Goal: Information Seeking & Learning: Get advice/opinions

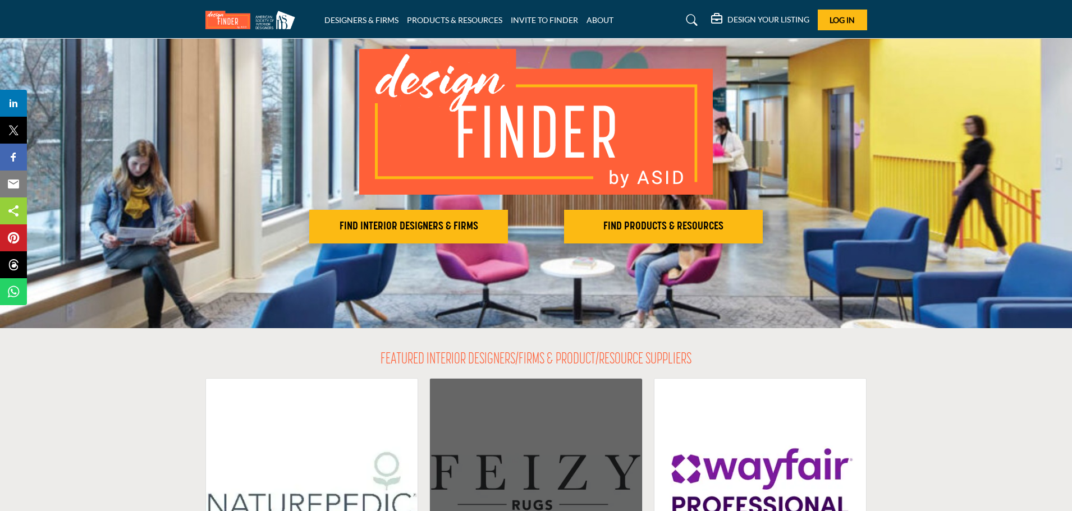
scroll to position [75, 0]
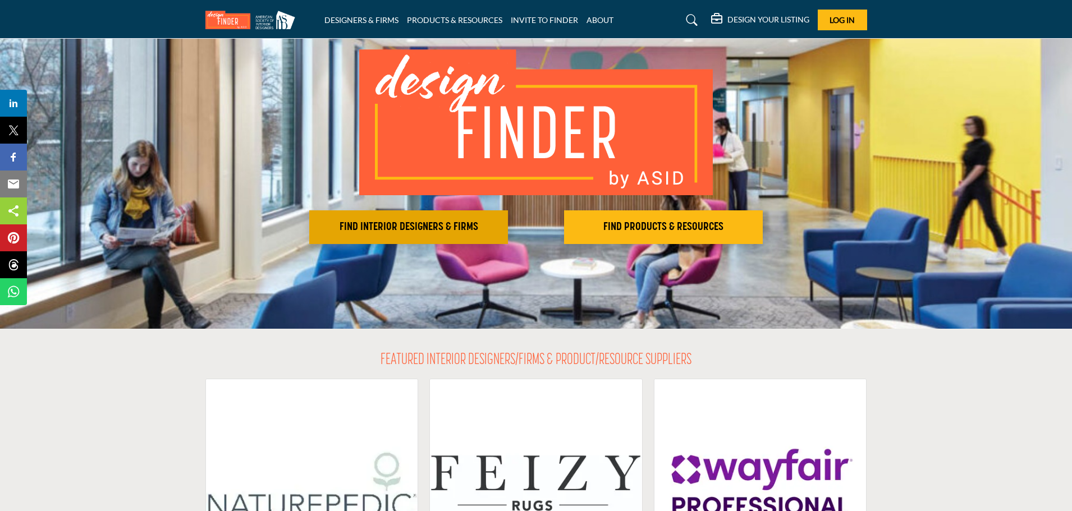
click at [443, 235] on button "FIND INTERIOR DESIGNERS & FIRMS" at bounding box center [408, 227] width 199 height 34
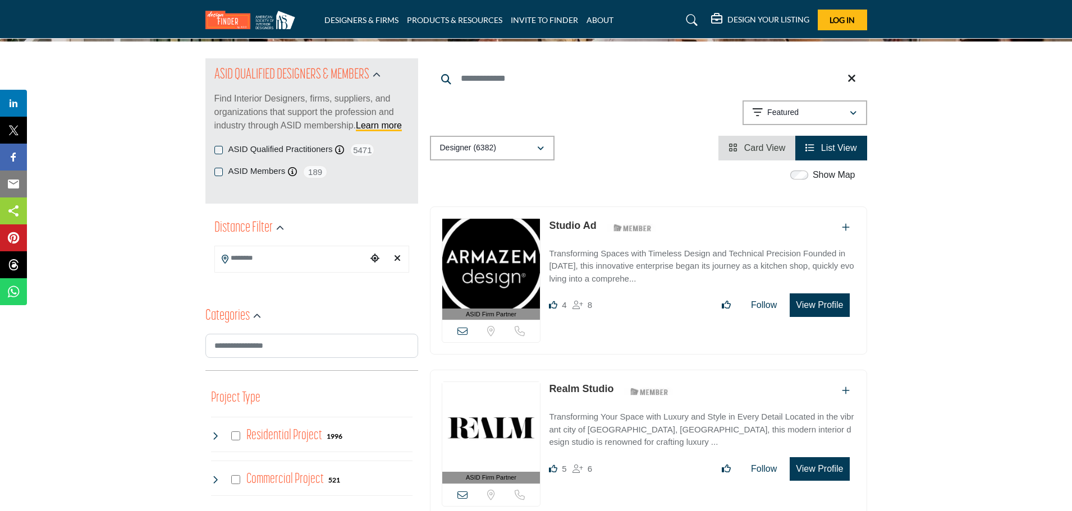
scroll to position [110, 0]
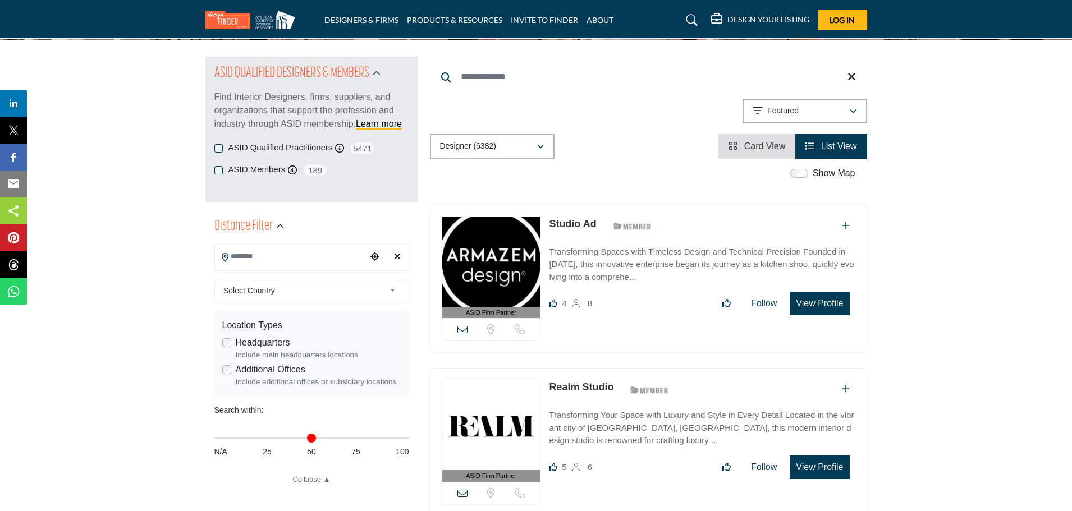
click at [260, 256] on input "Search Location" at bounding box center [291, 257] width 152 height 22
click at [295, 258] on input "Search Location" at bounding box center [291, 257] width 152 height 22
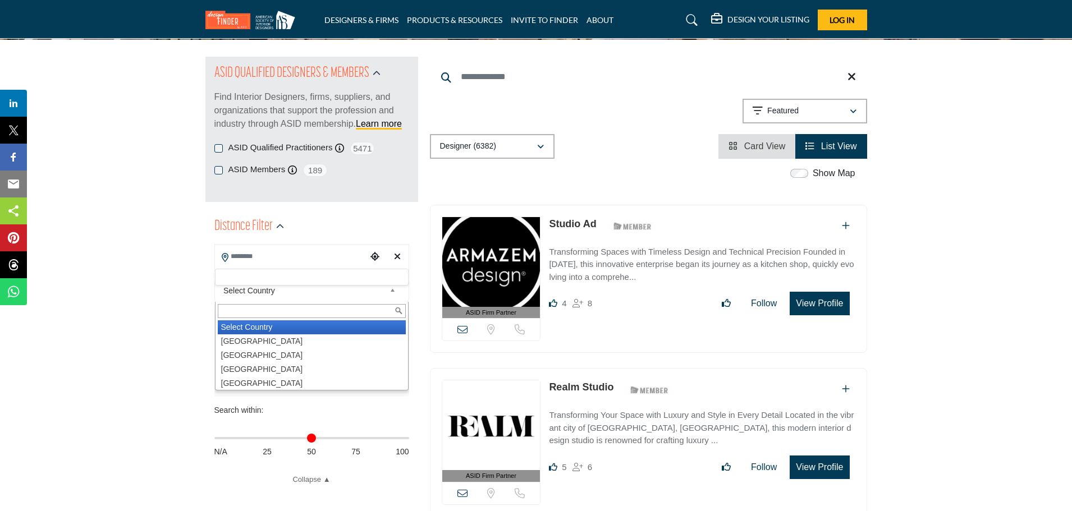
click at [283, 296] on span "Select Country" at bounding box center [304, 290] width 162 height 13
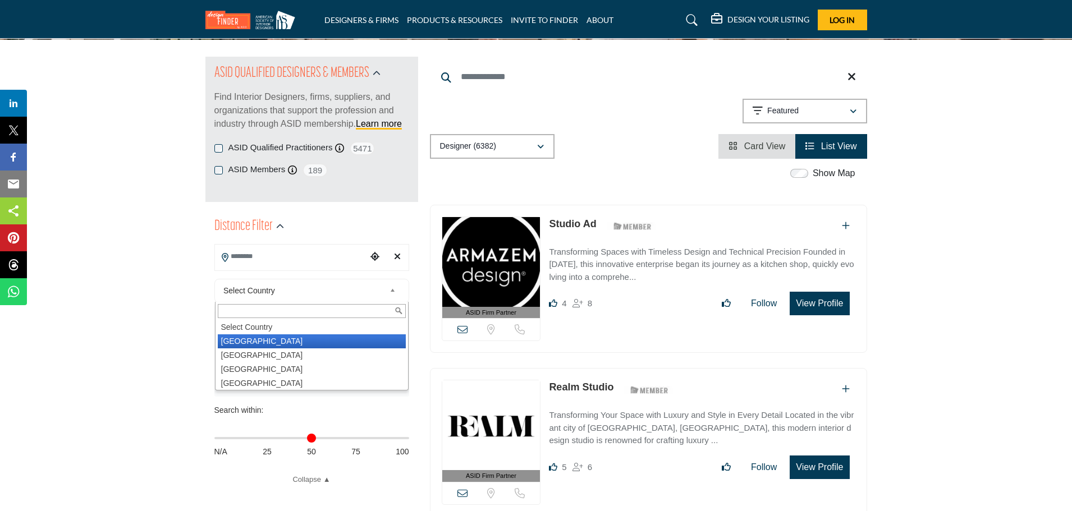
click at [258, 341] on li "[GEOGRAPHIC_DATA]" at bounding box center [312, 342] width 188 height 14
type input "***"
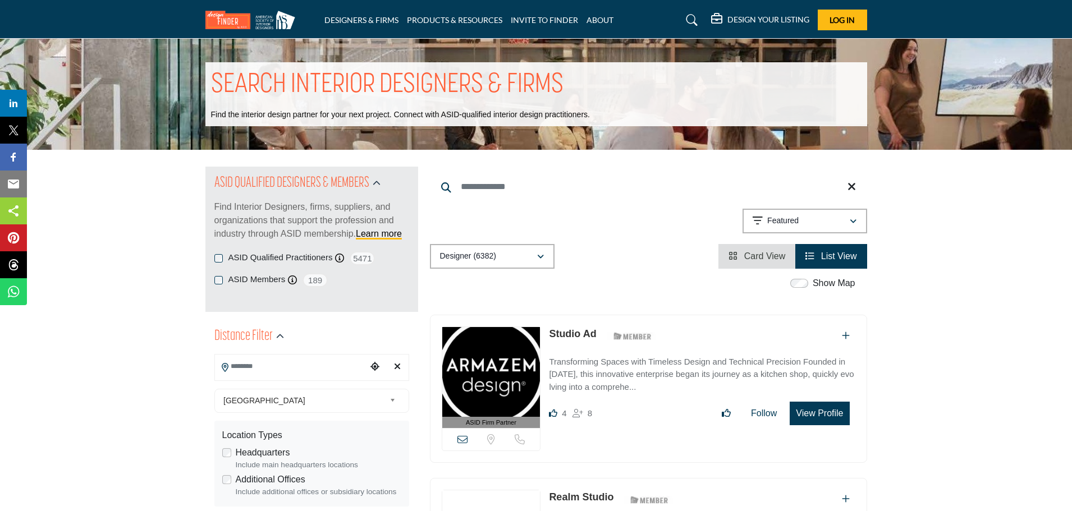
click at [232, 340] on h2 "Distance Filter" at bounding box center [243, 337] width 58 height 20
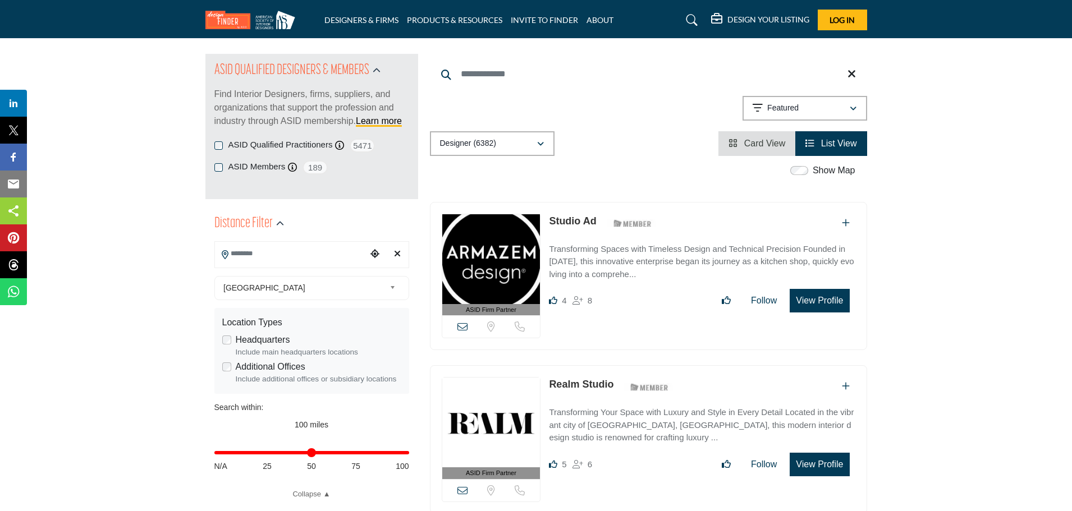
scroll to position [114, 0]
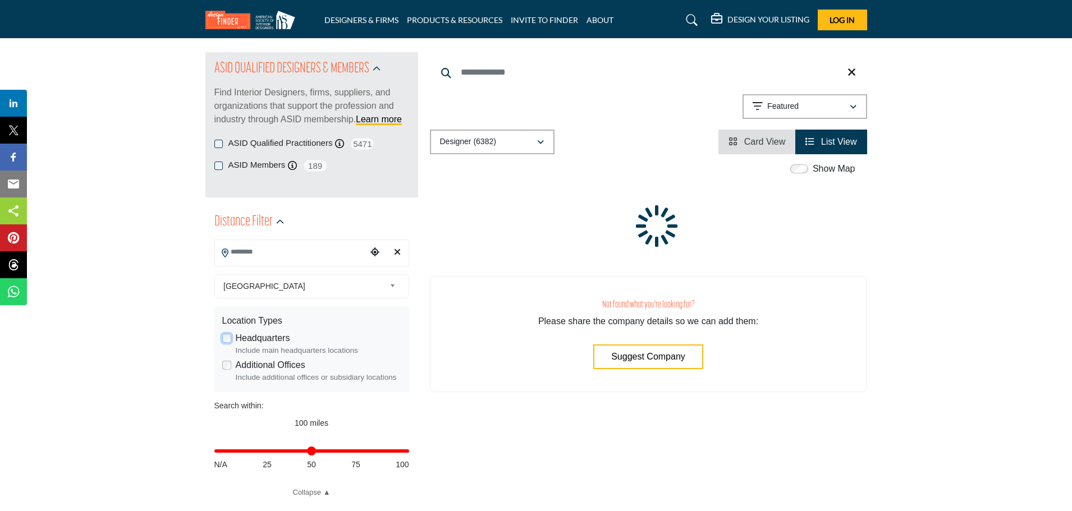
type input "**********"
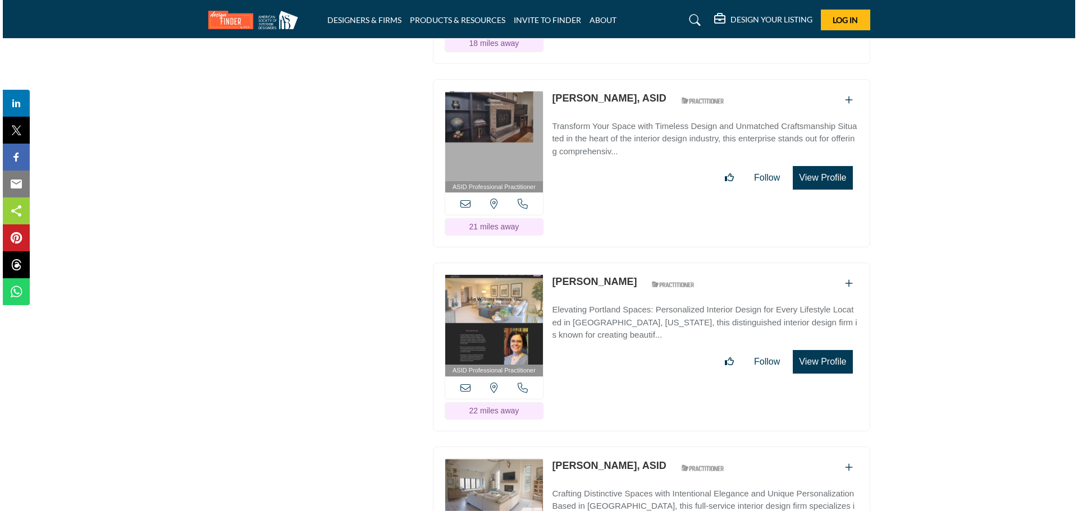
scroll to position [3207, 0]
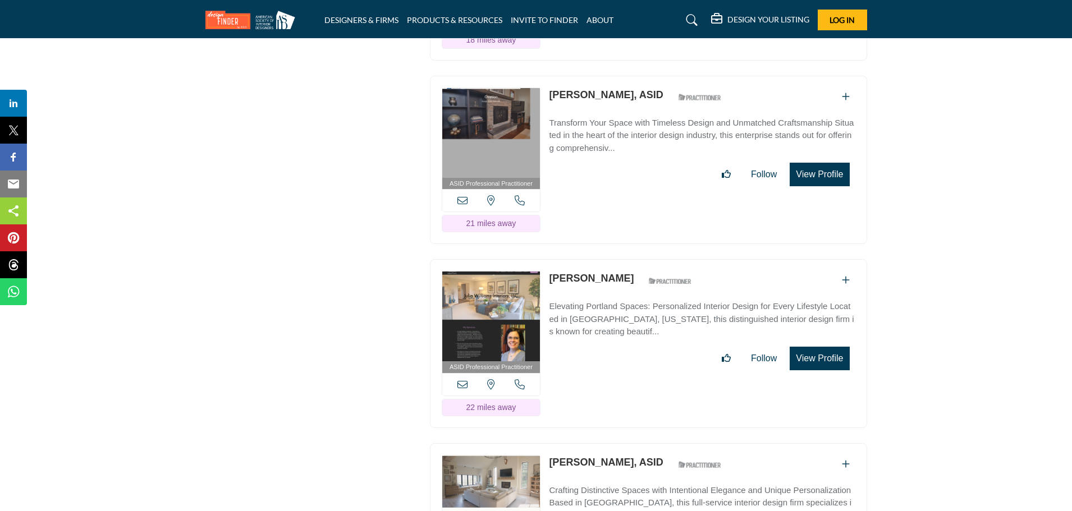
click at [818, 370] on button "View Profile" at bounding box center [819, 359] width 59 height 24
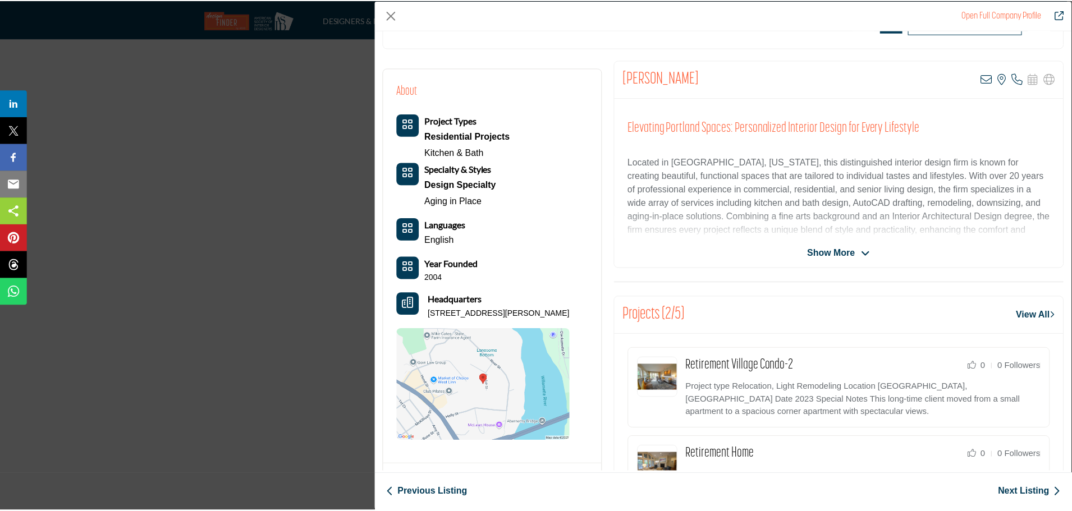
scroll to position [0, 0]
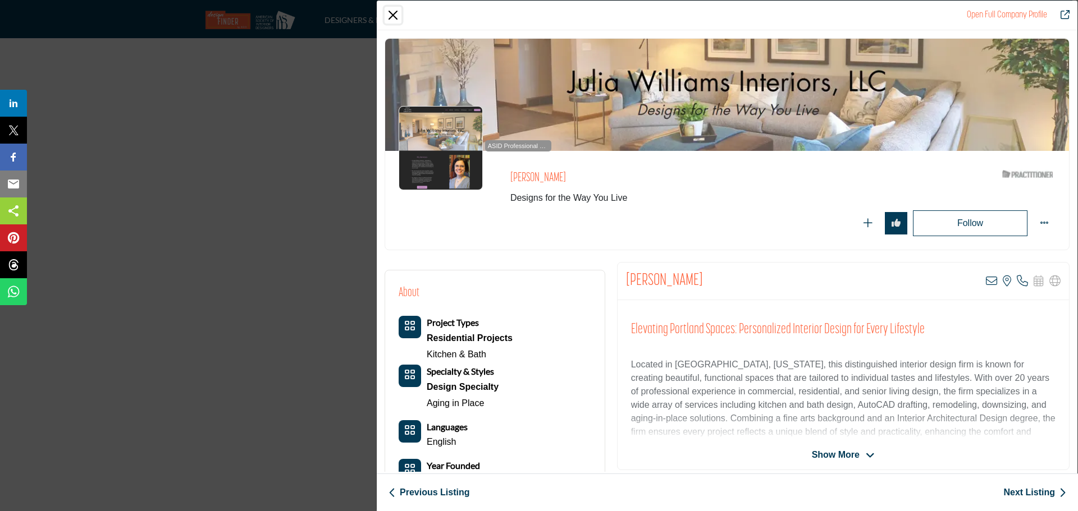
click at [392, 9] on button "Close" at bounding box center [392, 15] width 17 height 17
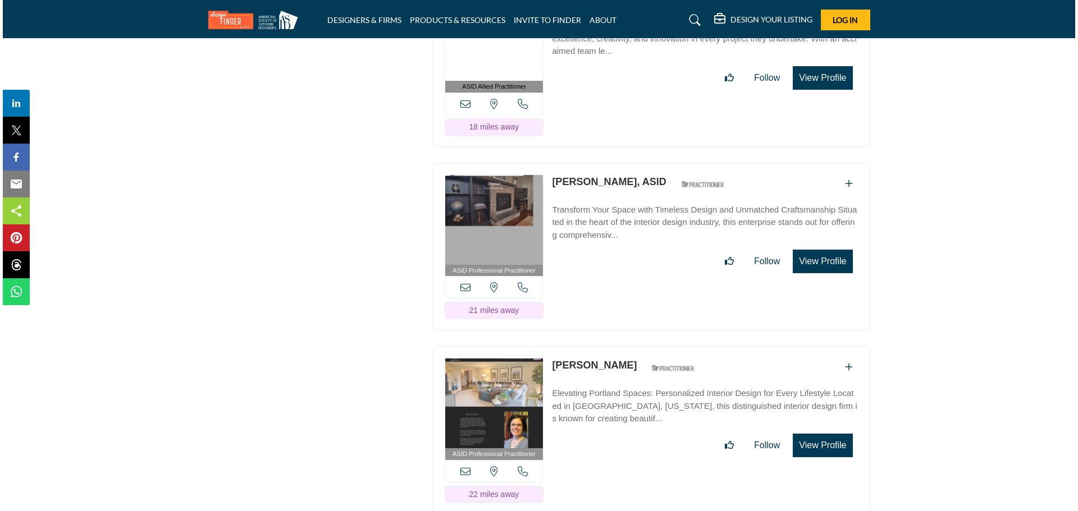
scroll to position [3120, 0]
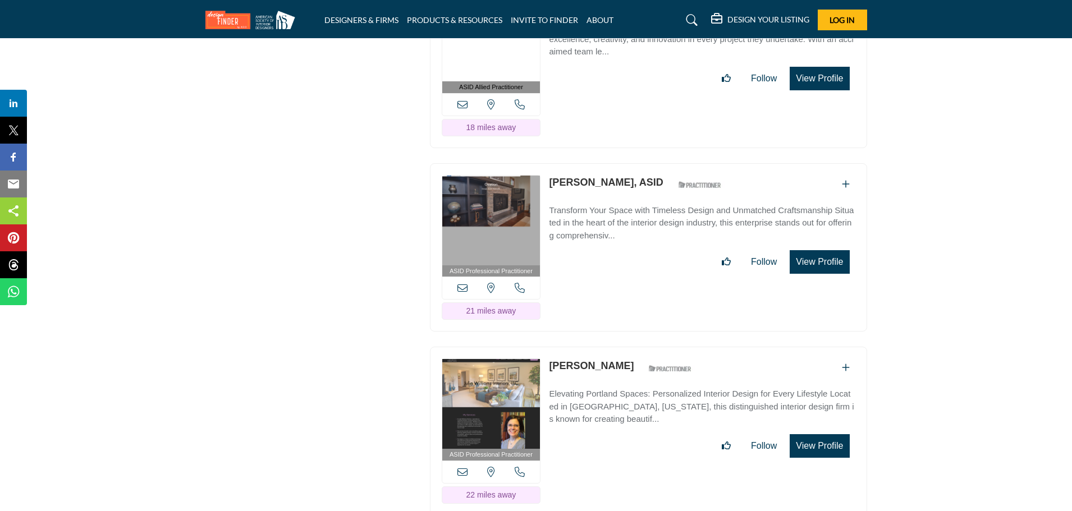
click at [823, 274] on button "View Profile" at bounding box center [819, 262] width 59 height 24
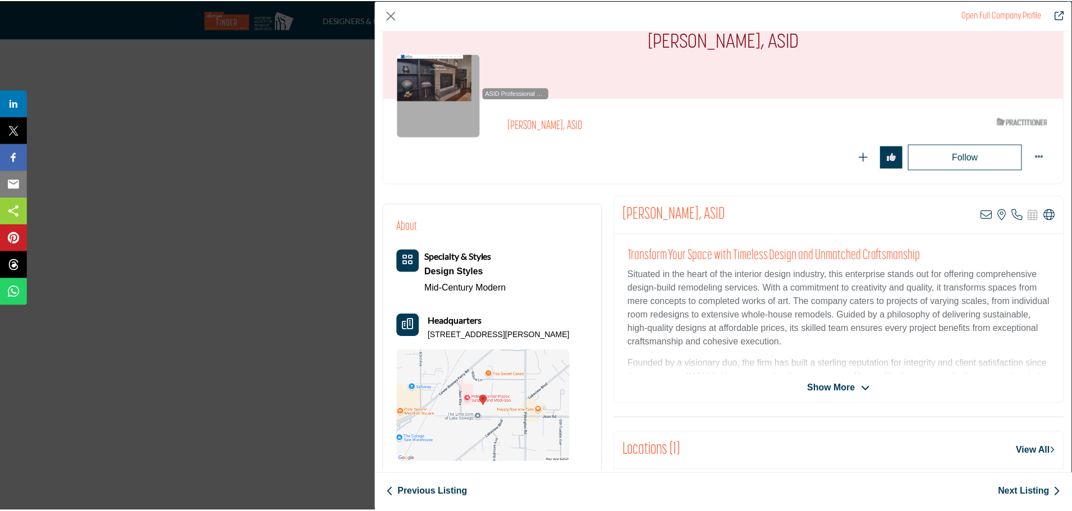
scroll to position [0, 0]
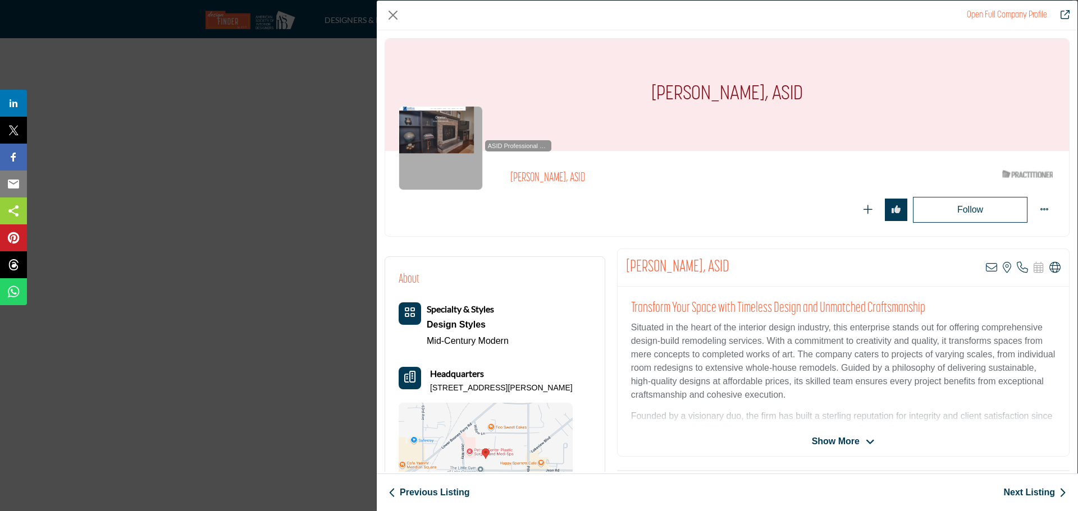
click at [401, 12] on div "Open Full Company Profile" at bounding box center [727, 16] width 700 height 30
click at [395, 10] on button "Close" at bounding box center [392, 15] width 17 height 17
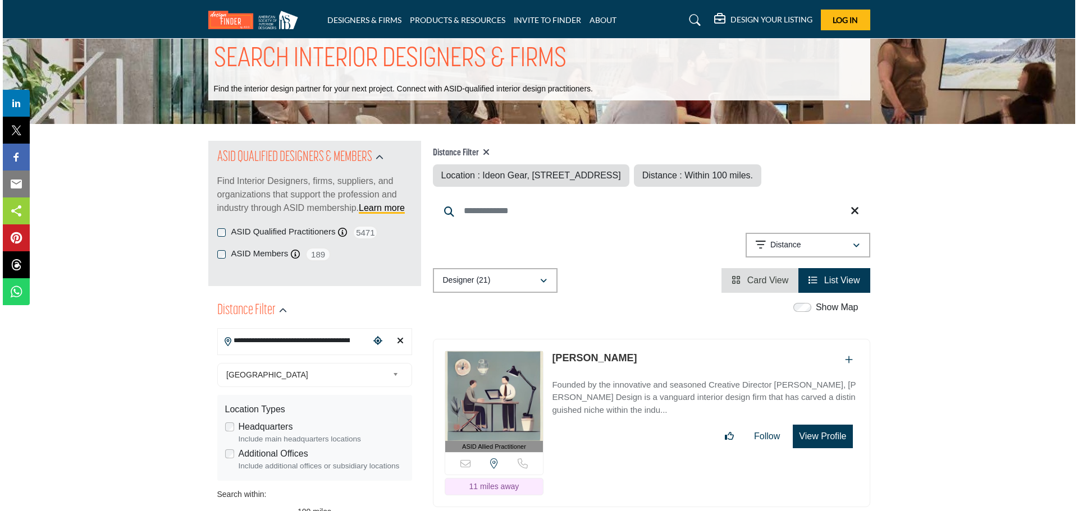
scroll to position [94, 0]
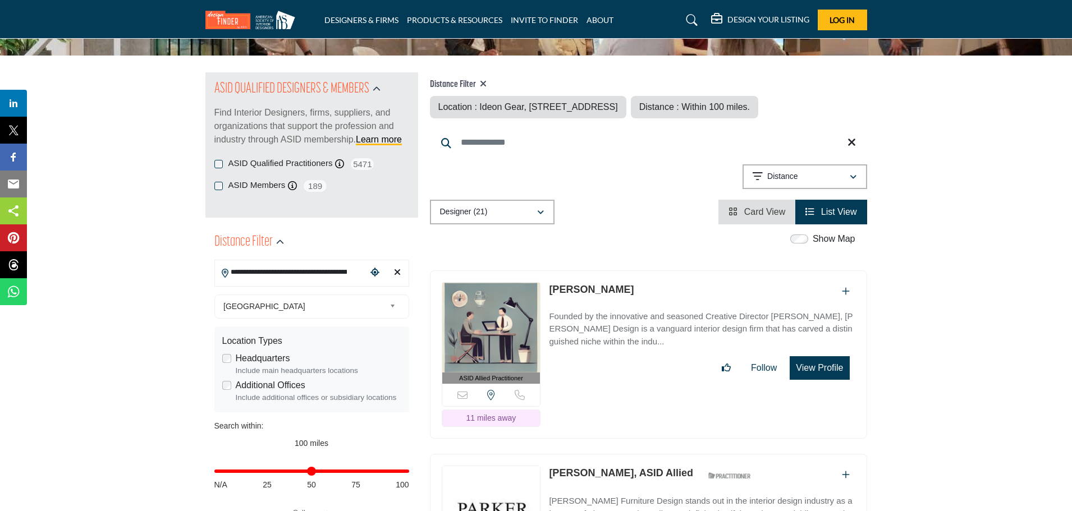
click at [817, 380] on button "View Profile" at bounding box center [819, 368] width 59 height 24
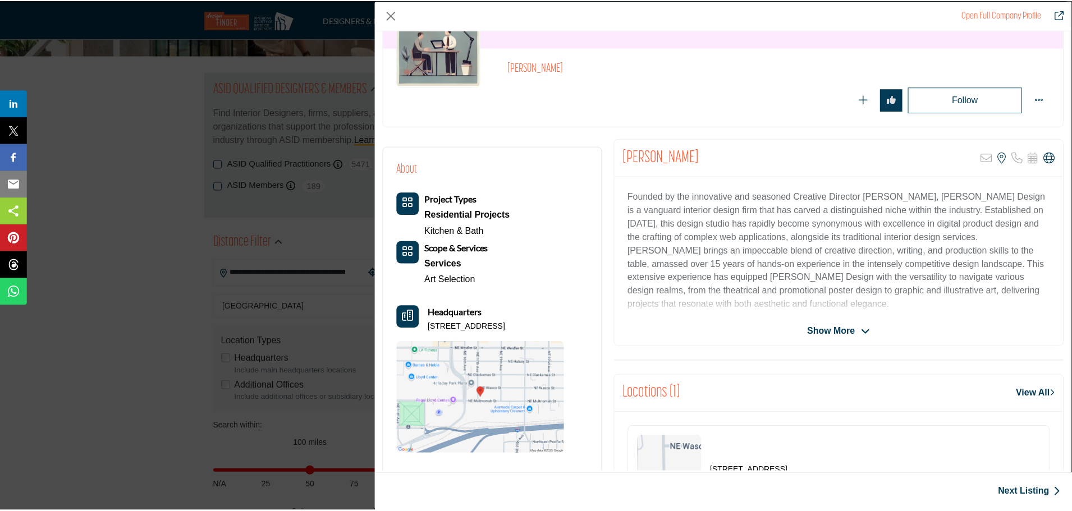
scroll to position [0, 0]
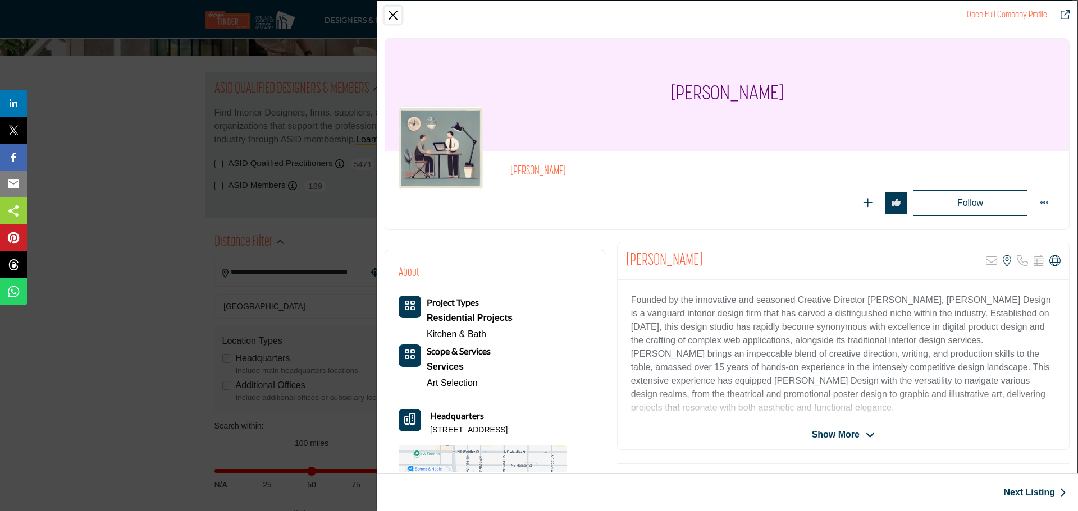
click at [393, 8] on button "Close" at bounding box center [392, 15] width 17 height 17
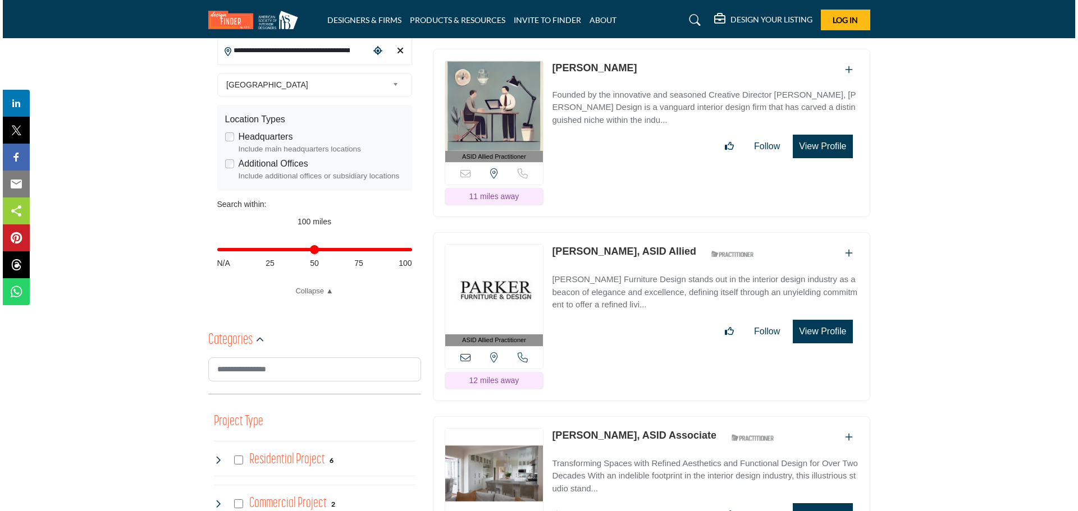
scroll to position [317, 0]
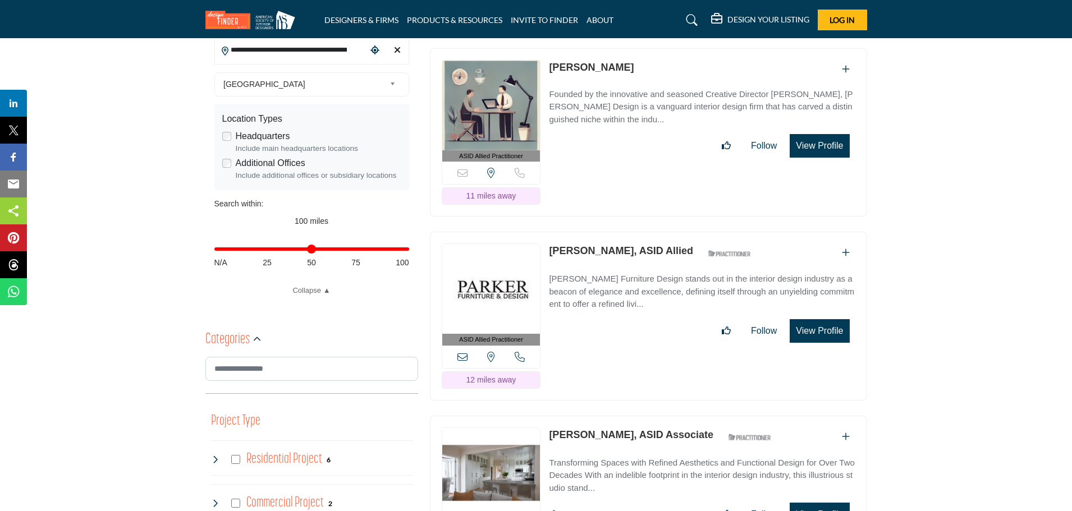
click at [820, 343] on button "View Profile" at bounding box center [819, 331] width 59 height 24
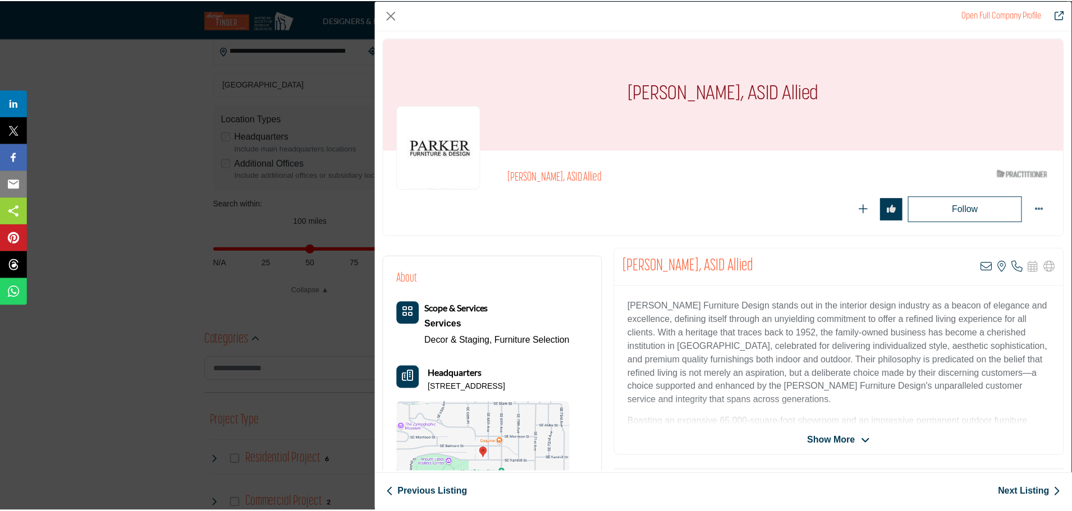
scroll to position [0, 0]
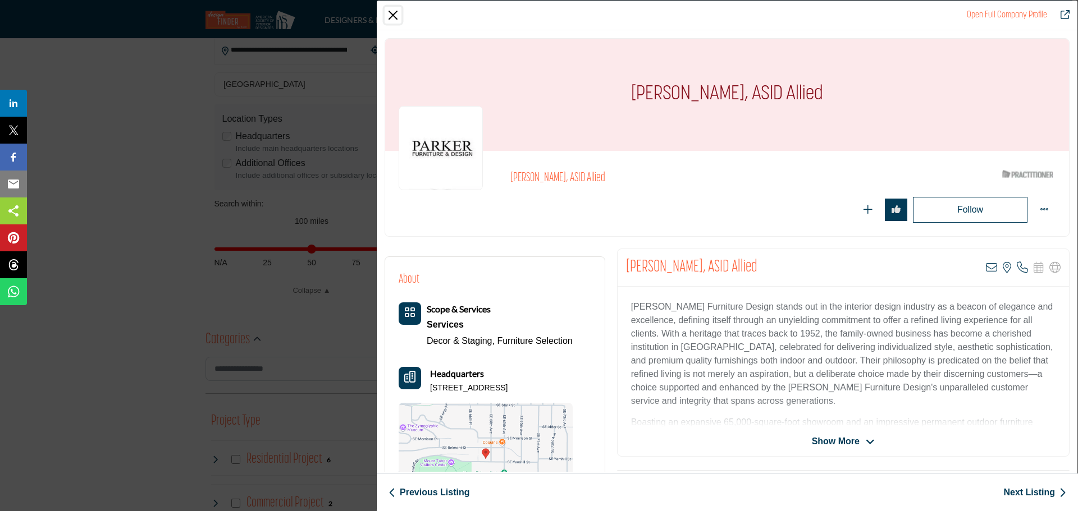
click at [392, 17] on button "Close" at bounding box center [392, 15] width 17 height 17
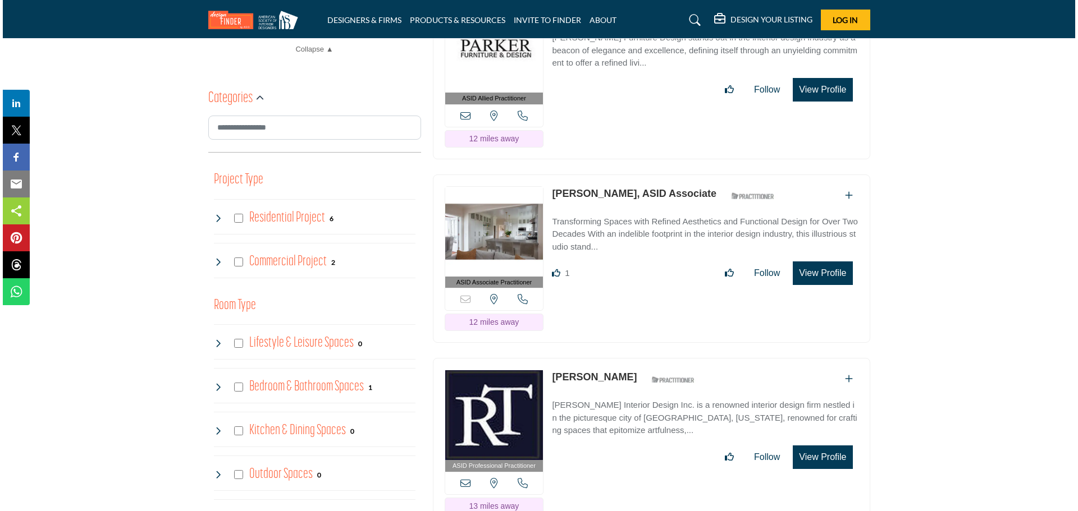
scroll to position [559, 0]
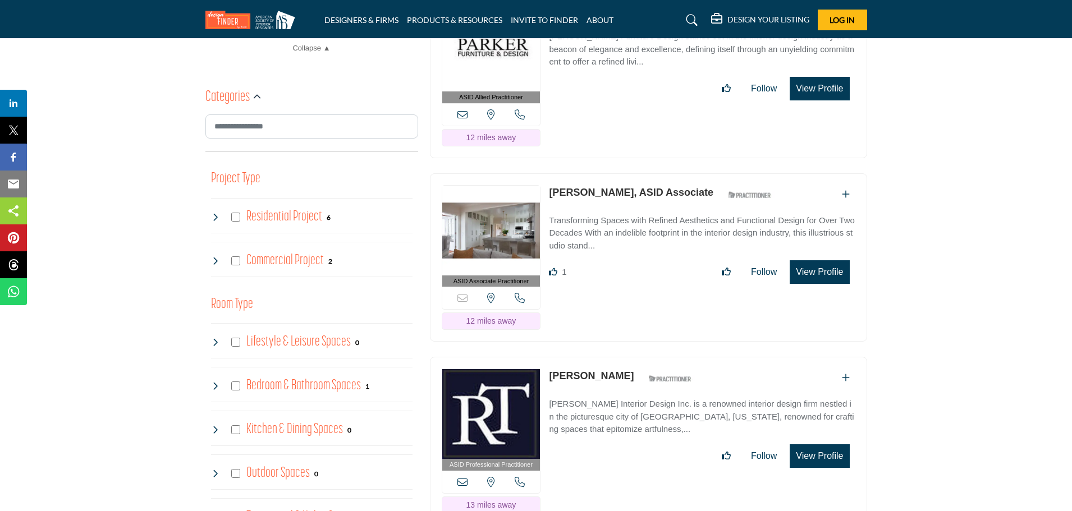
click at [818, 284] on button "View Profile" at bounding box center [819, 272] width 59 height 24
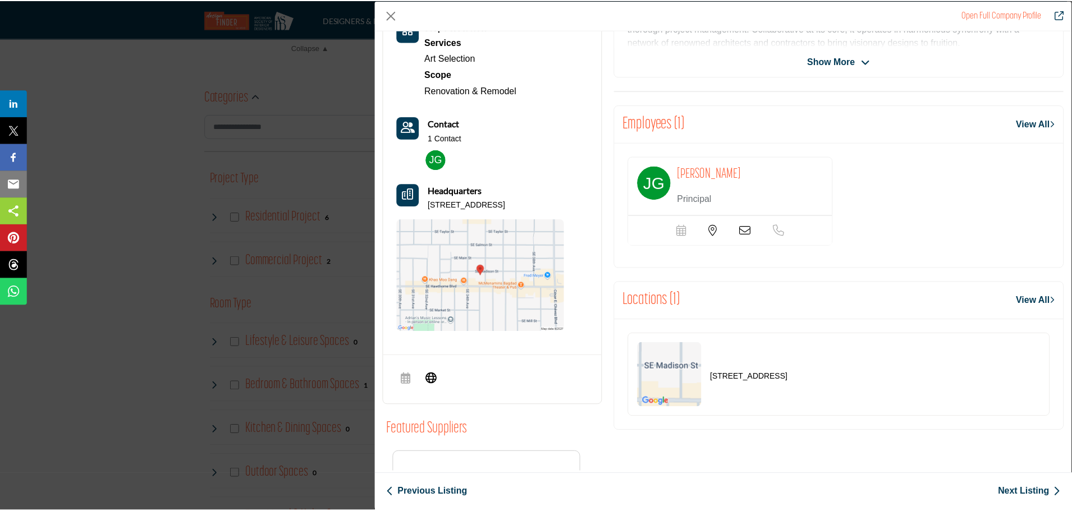
scroll to position [0, 0]
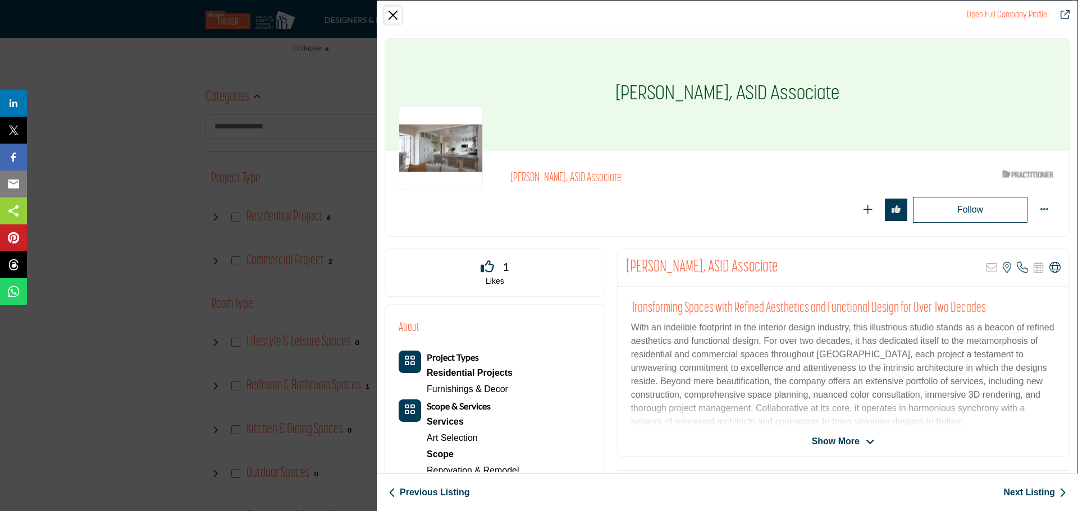
click at [390, 14] on button "Close" at bounding box center [392, 15] width 17 height 17
